Goal: Task Accomplishment & Management: Use online tool/utility

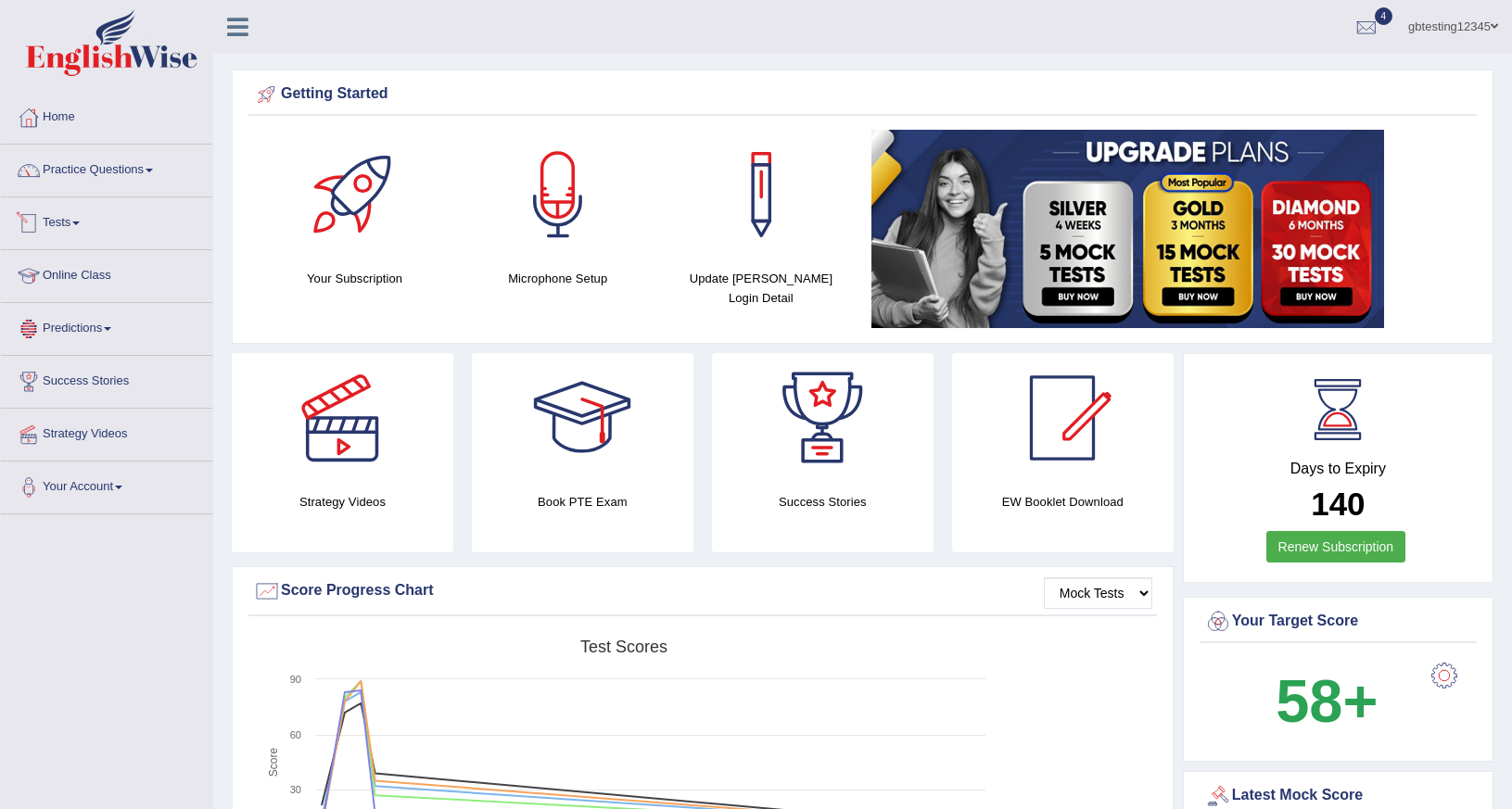
click at [79, 222] on span at bounding box center [76, 224] width 8 height 4
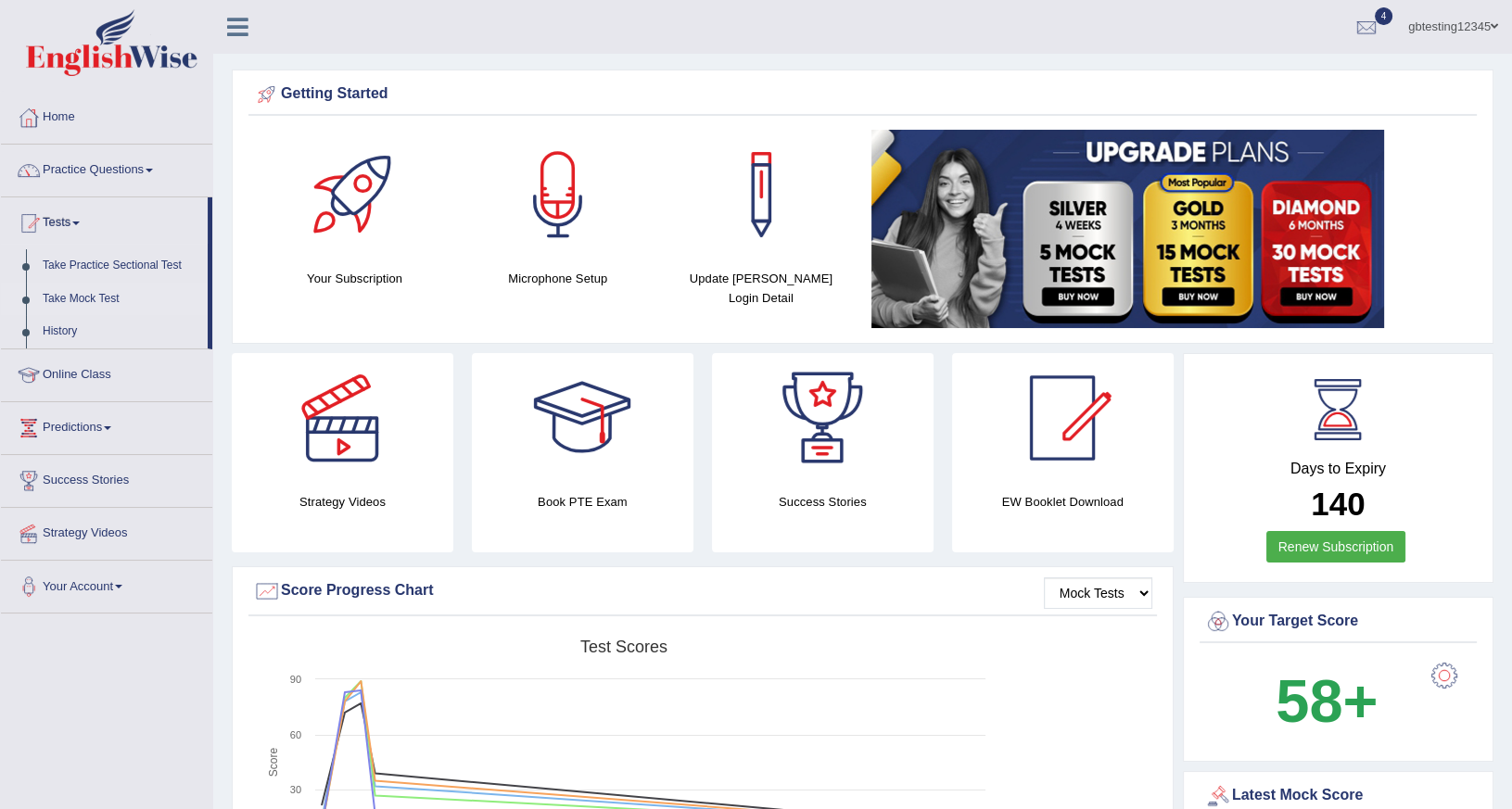
click at [85, 283] on link "Take Mock Test" at bounding box center [121, 299] width 174 height 33
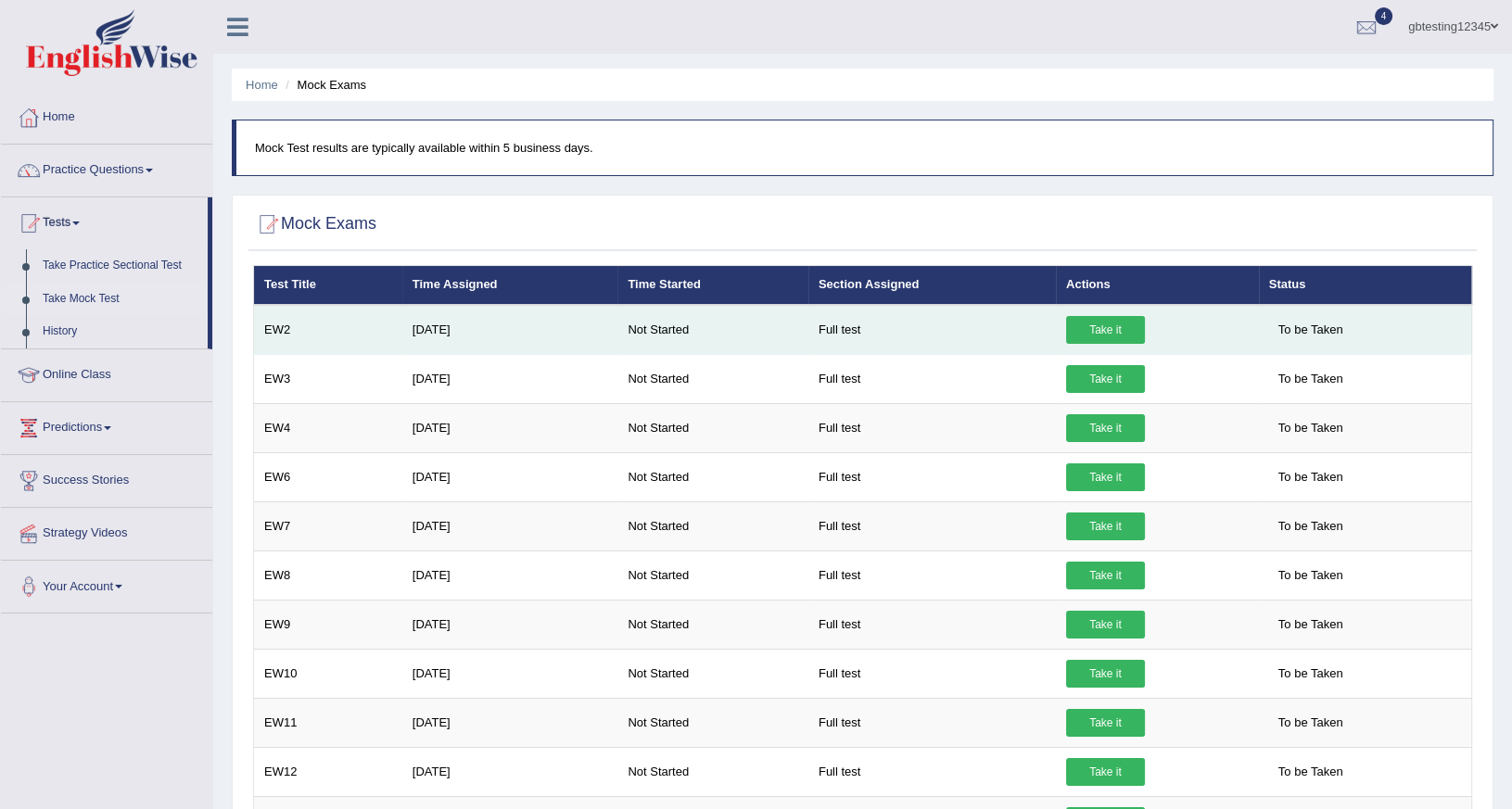
click at [1089, 330] on link "Take it" at bounding box center [1105, 329] width 78 height 27
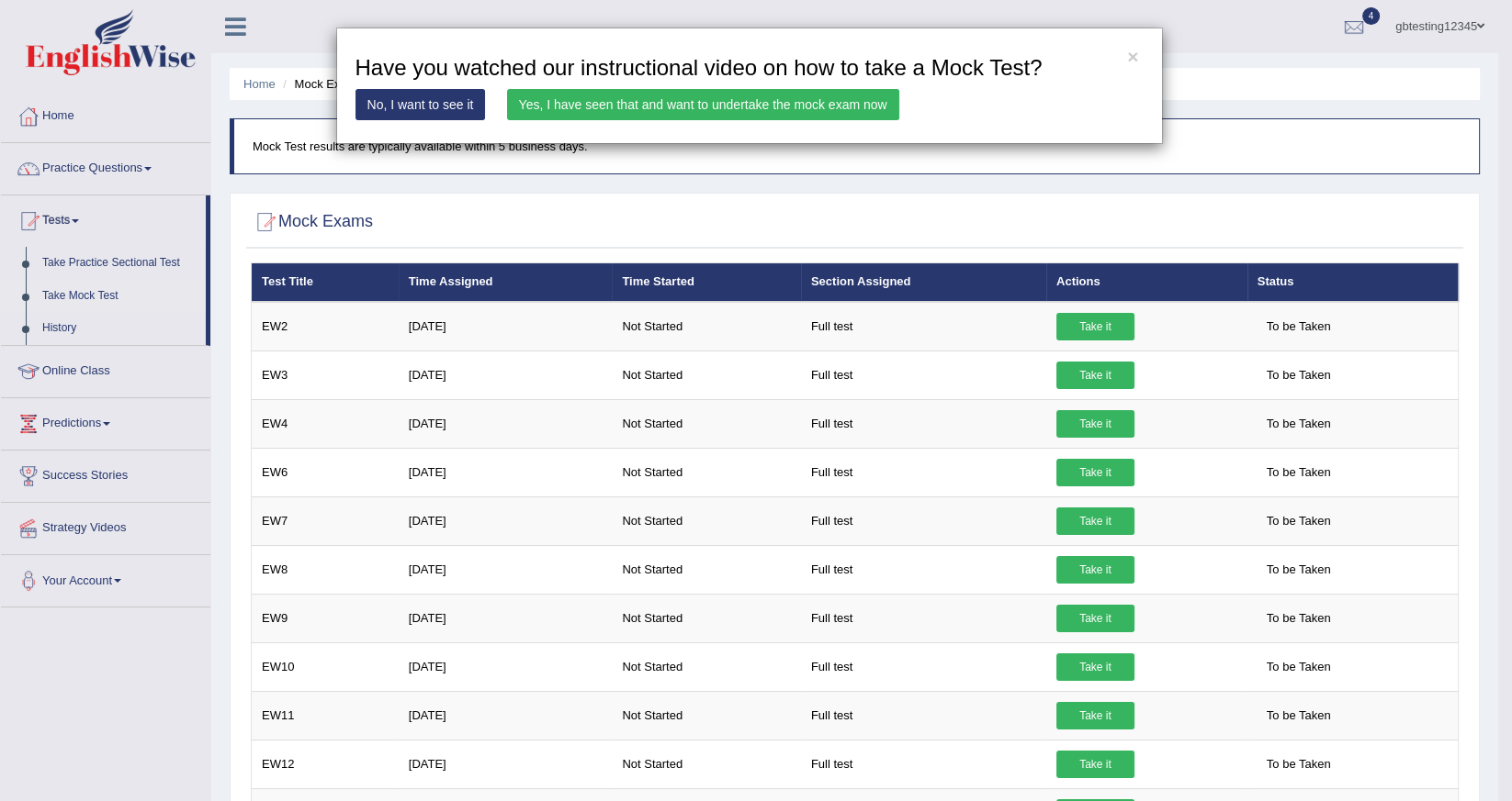
click at [827, 103] on link "Yes, I have seen that and want to undertake the mock exam now" at bounding box center [702, 104] width 392 height 31
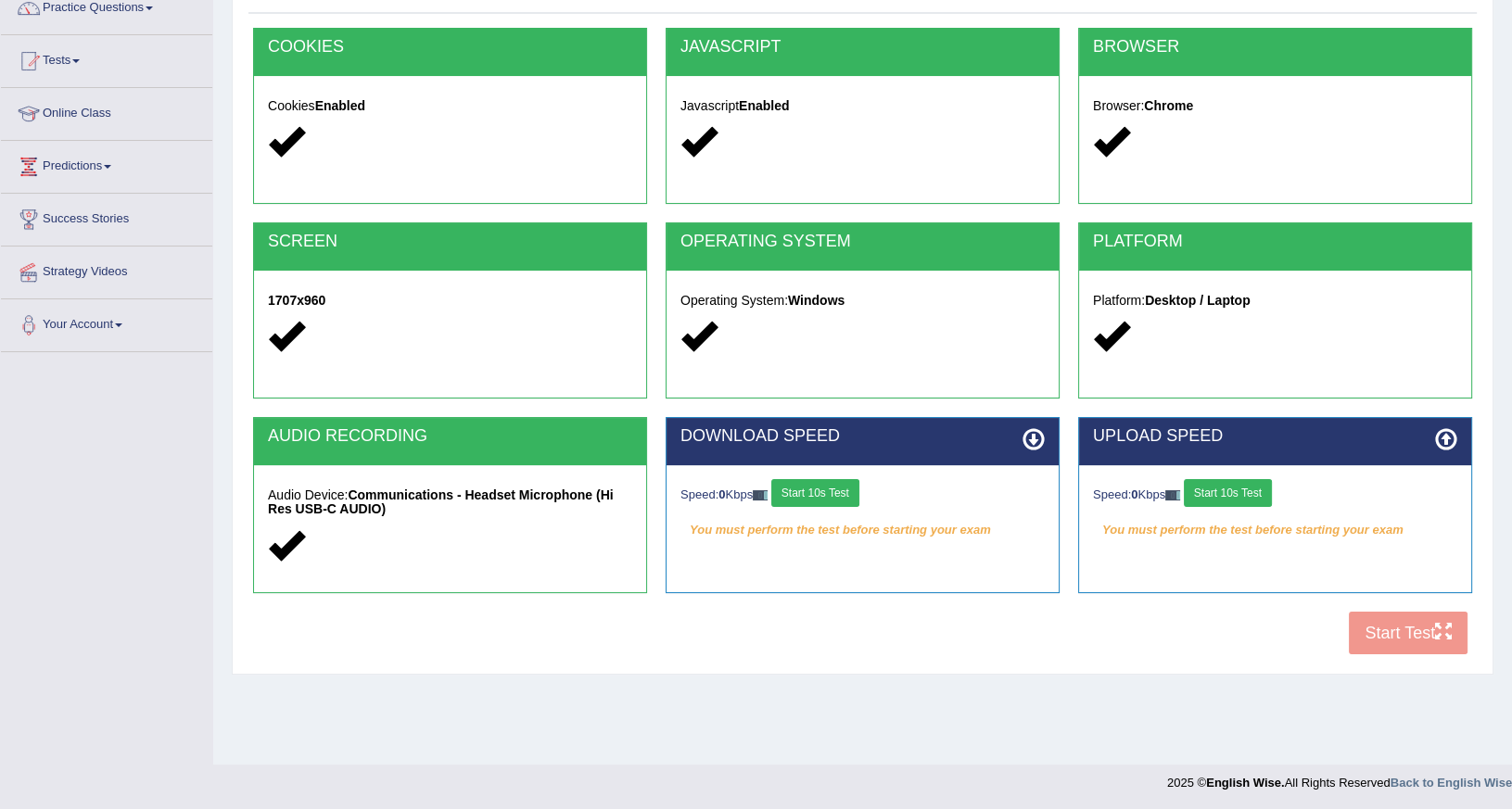
scroll to position [163, 0]
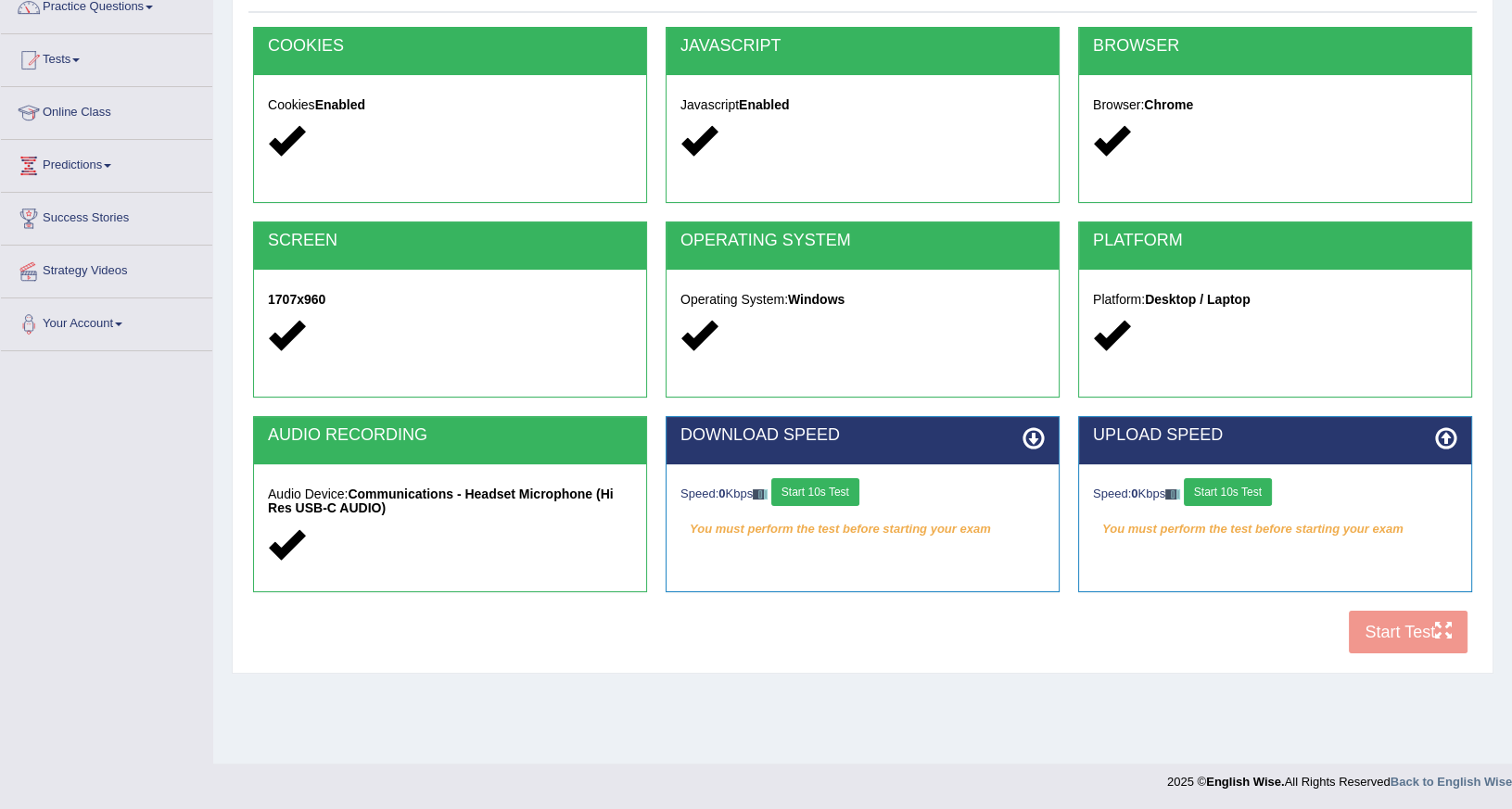
click at [831, 481] on button "Start 10s Test" at bounding box center [815, 492] width 88 height 27
click at [1255, 495] on button "Start 10s Test" at bounding box center [1227, 492] width 88 height 27
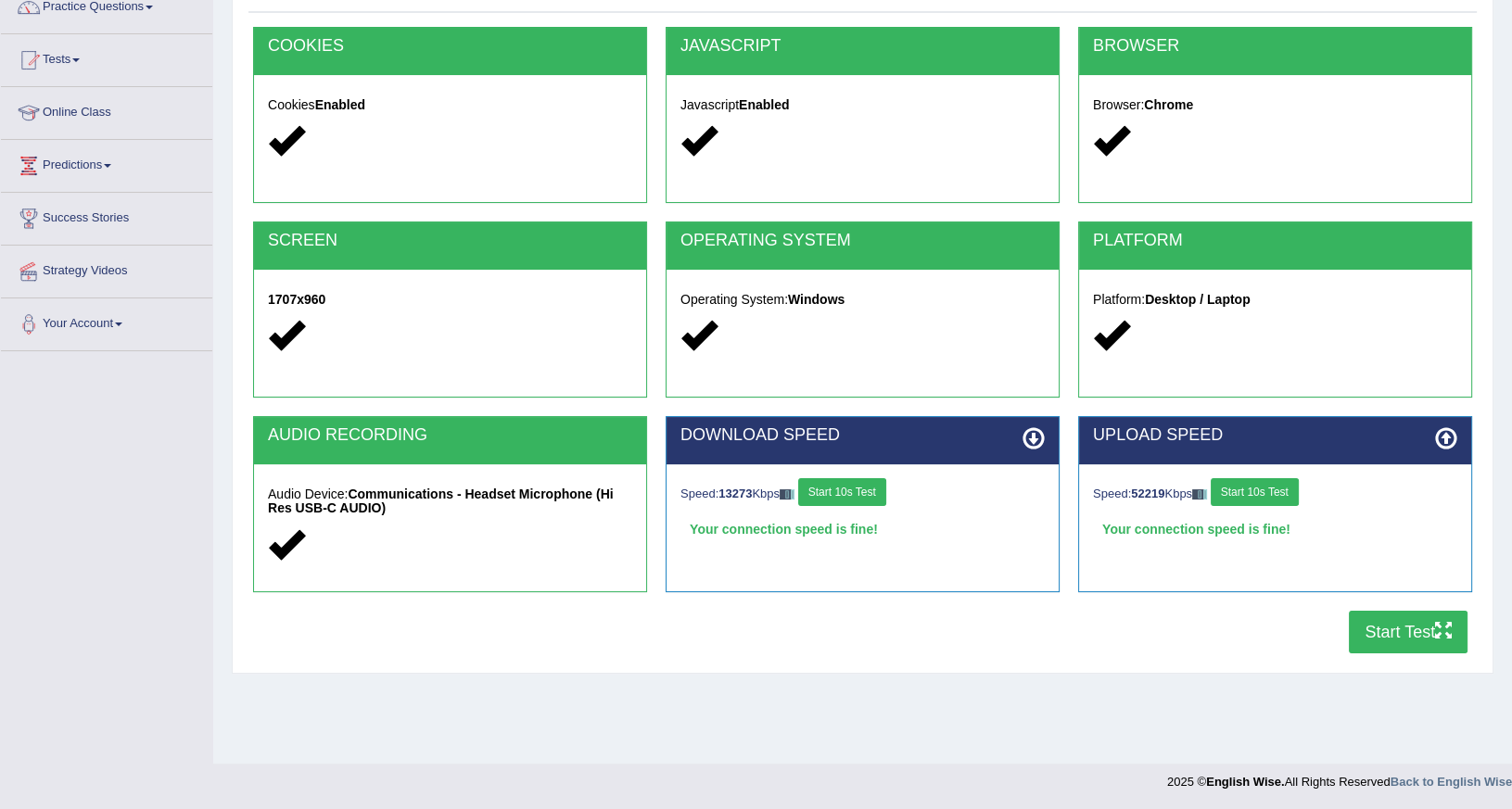
click at [1386, 631] on button "Start Test" at bounding box center [1408, 632] width 119 height 42
